Goal: Check status: Check status

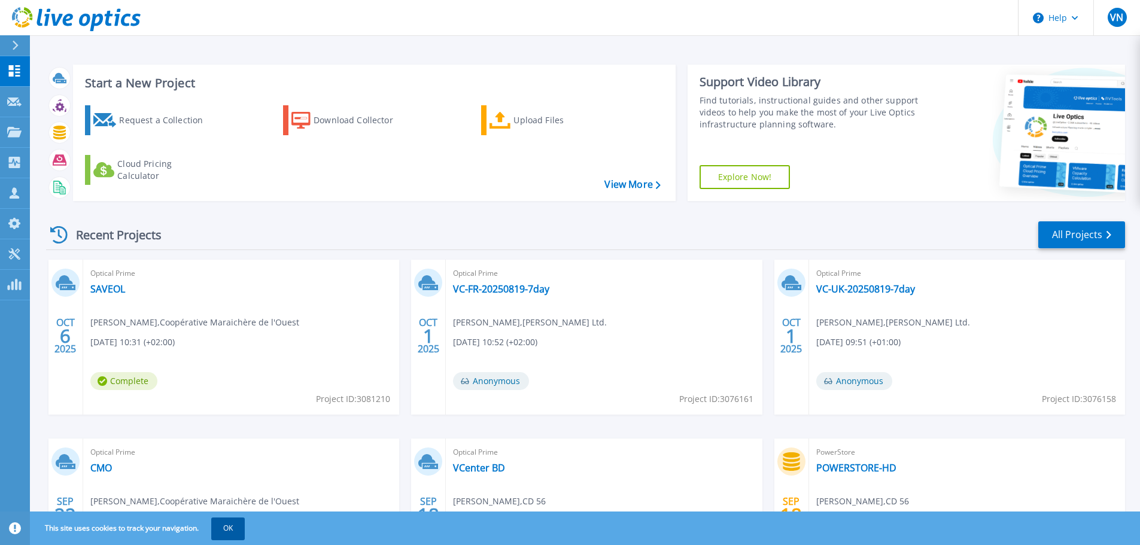
click at [234, 529] on button "OK" at bounding box center [227, 528] width 33 height 22
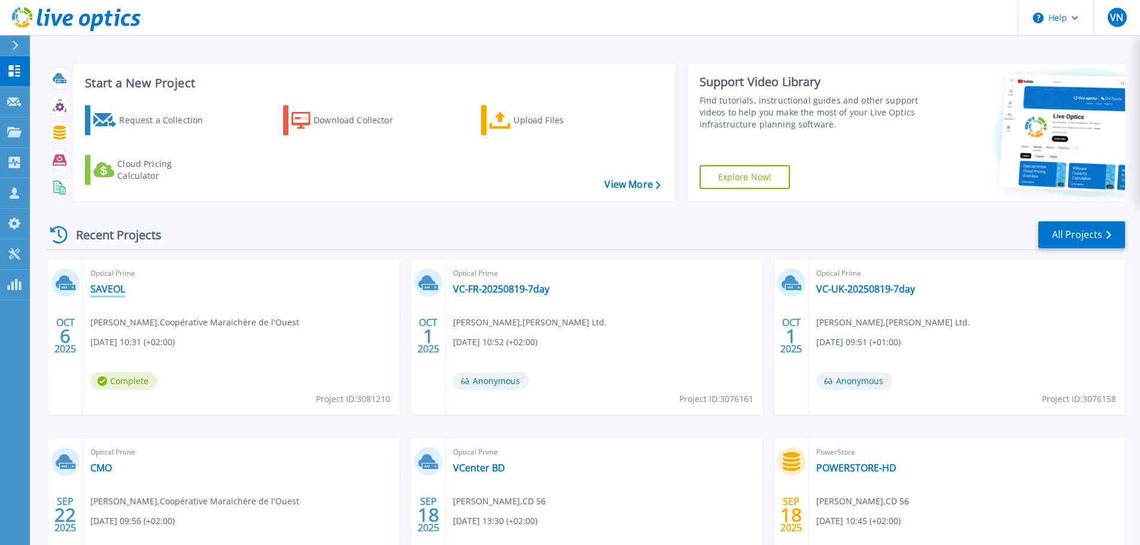
click at [102, 287] on link "SAVEOL" at bounding box center [107, 289] width 35 height 12
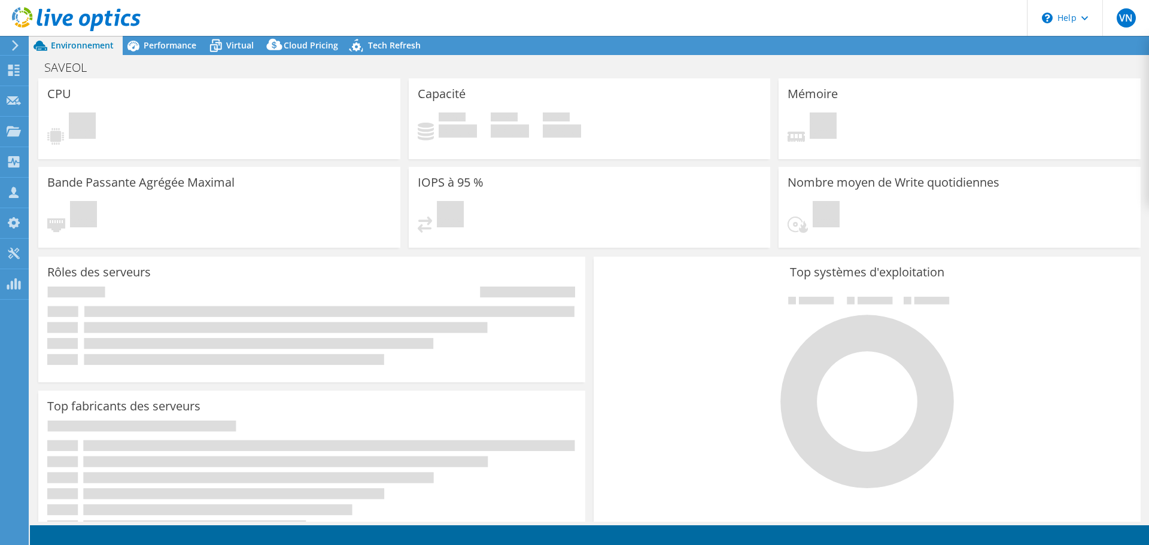
select select "USD"
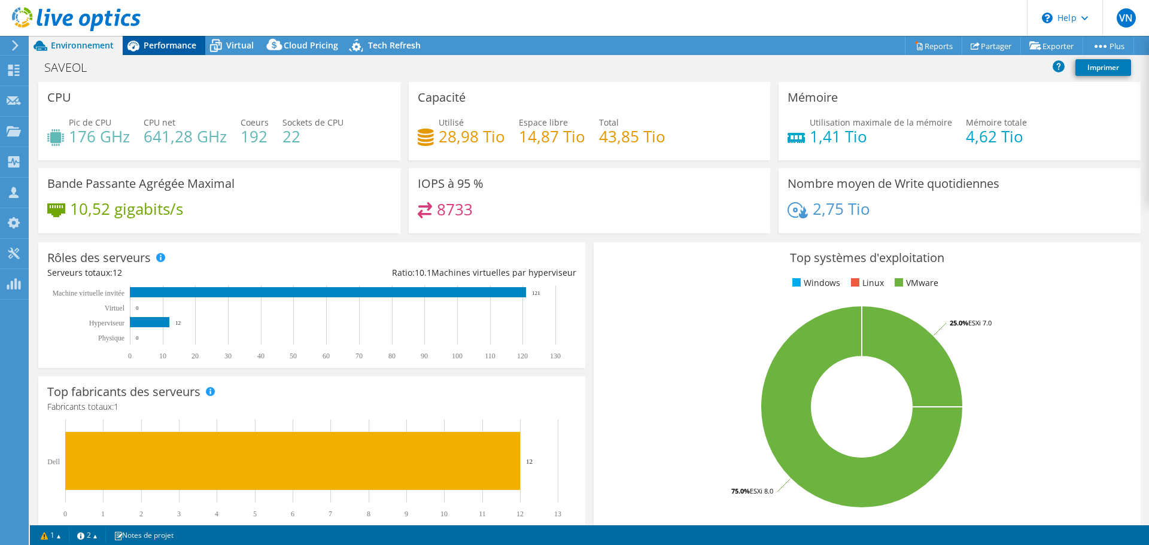
click at [158, 41] on span "Performance" at bounding box center [170, 44] width 53 height 11
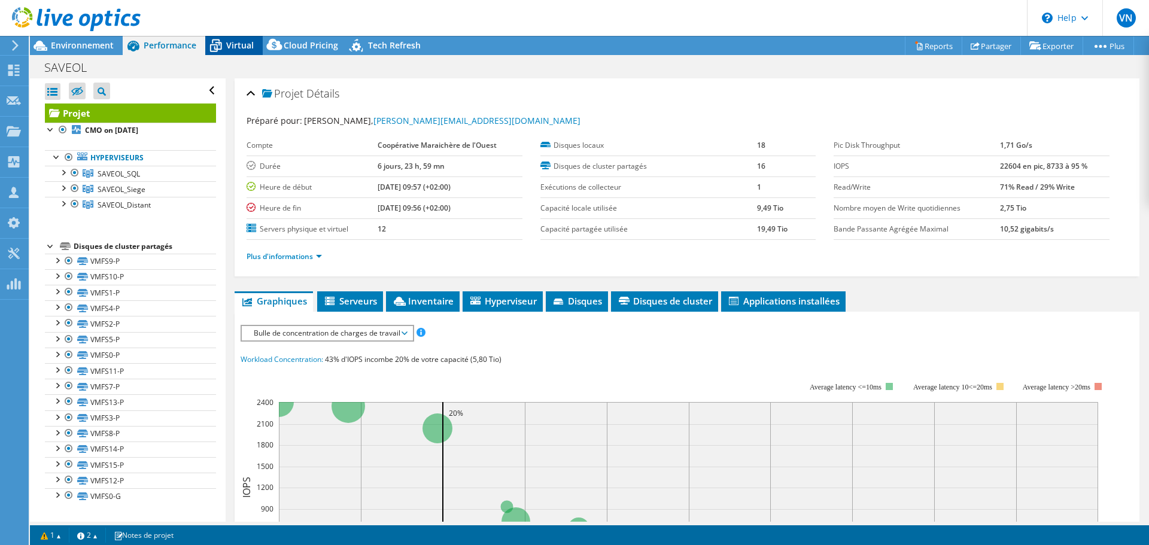
click at [230, 43] on span "Virtual" at bounding box center [240, 44] width 28 height 11
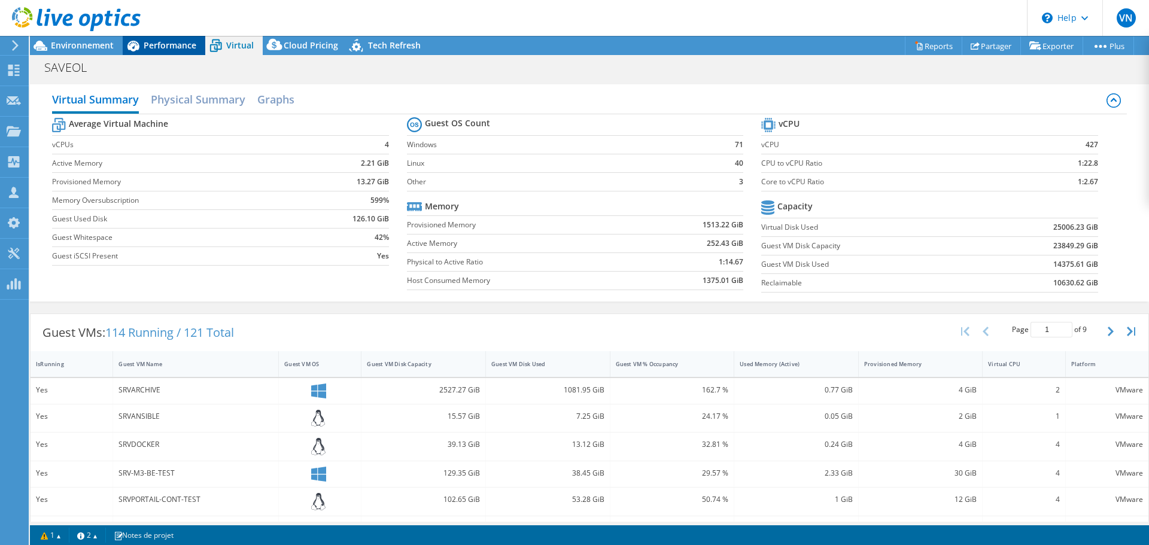
click at [185, 46] on span "Performance" at bounding box center [170, 44] width 53 height 11
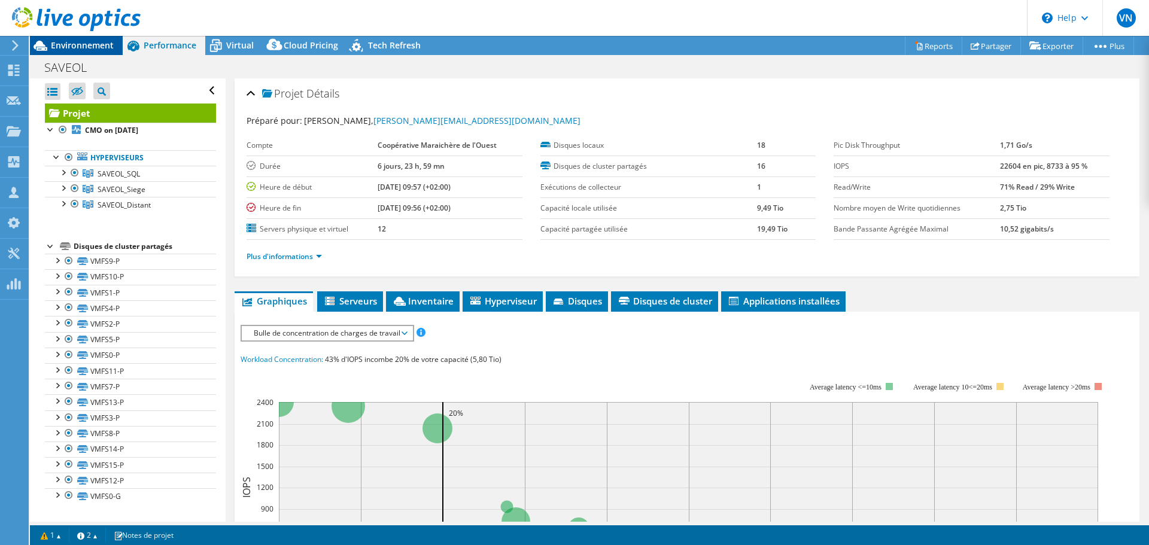
click at [100, 44] on span "Environnement" at bounding box center [82, 44] width 63 height 11
